Goal: Task Accomplishment & Management: Complete application form

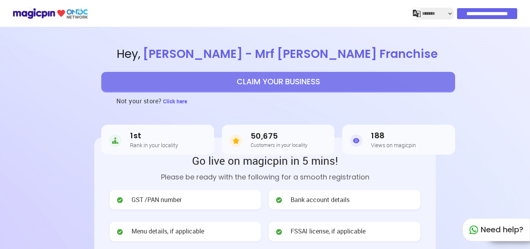
select select "*******"
click at [284, 86] on button "CLAIM YOUR BUSINESS" at bounding box center [278, 81] width 354 height 19
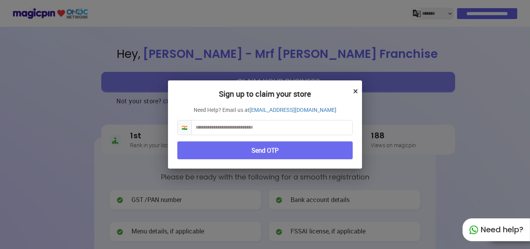
click at [354, 93] on button "×" at bounding box center [355, 90] width 5 height 13
